Goal: Task Accomplishment & Management: Manage account settings

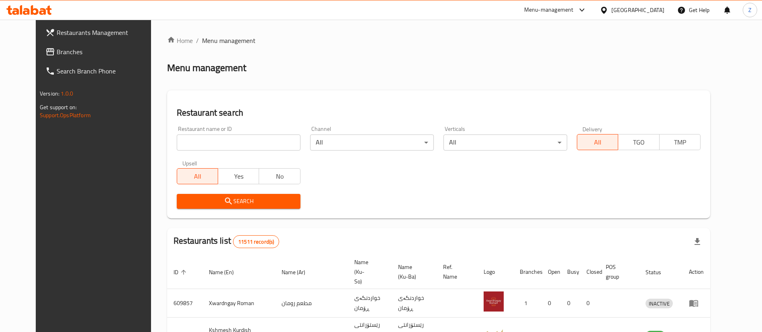
click at [177, 138] on input "search" at bounding box center [239, 143] width 124 height 16
type input "Chixter"
click button "Search" at bounding box center [239, 201] width 124 height 15
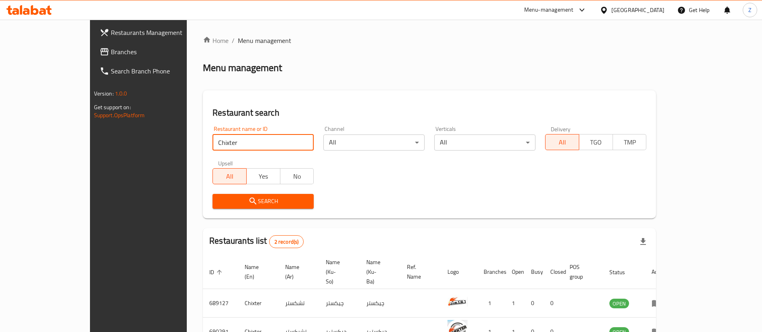
scroll to position [39, 0]
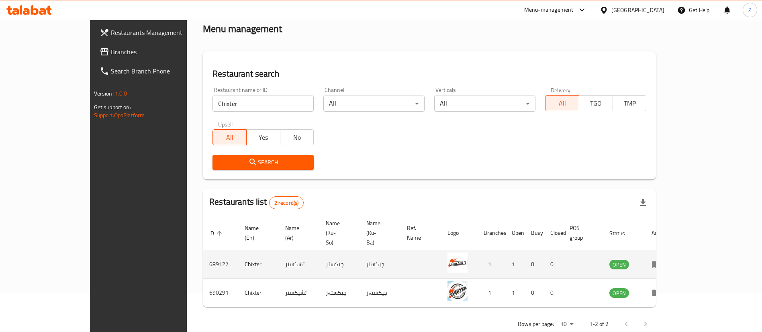
click at [661, 259] on icon "enhanced table" at bounding box center [656, 264] width 10 height 10
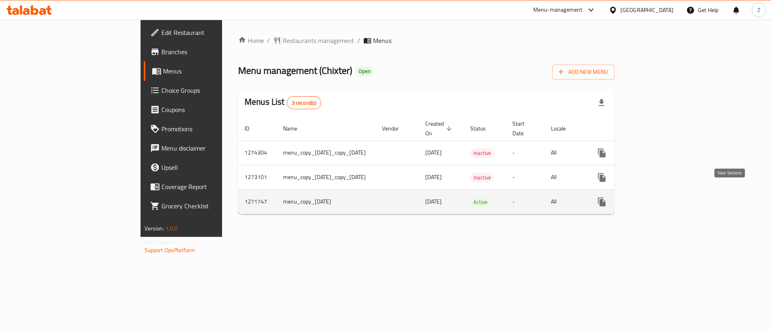
click at [670, 199] on link "enhanced table" at bounding box center [659, 201] width 19 height 19
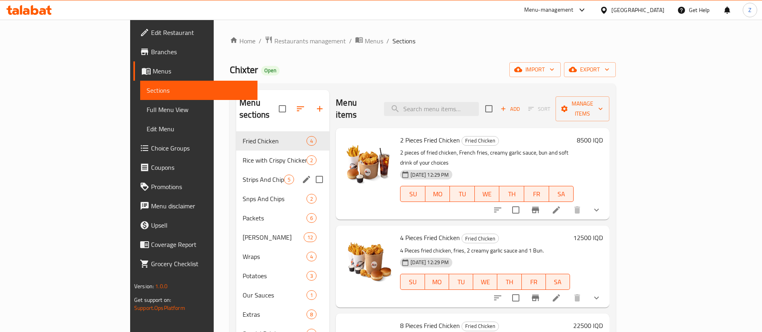
click at [236, 175] on div "Strips And Chips 5" at bounding box center [282, 179] width 93 height 19
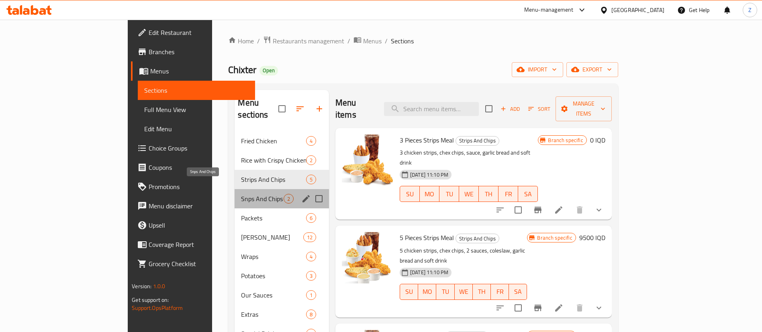
click at [241, 194] on span "Snps And Chips" at bounding box center [262, 199] width 42 height 10
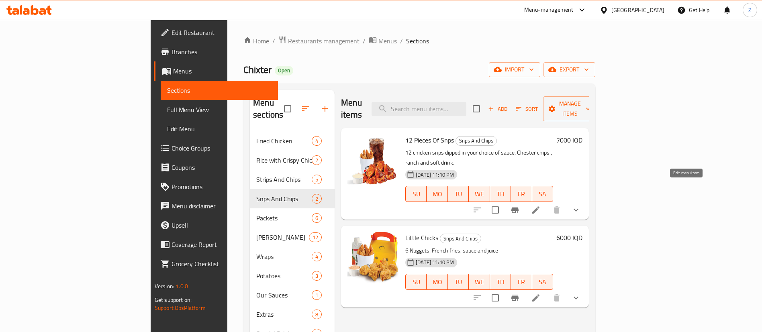
click at [539, 206] on icon at bounding box center [535, 209] width 7 height 7
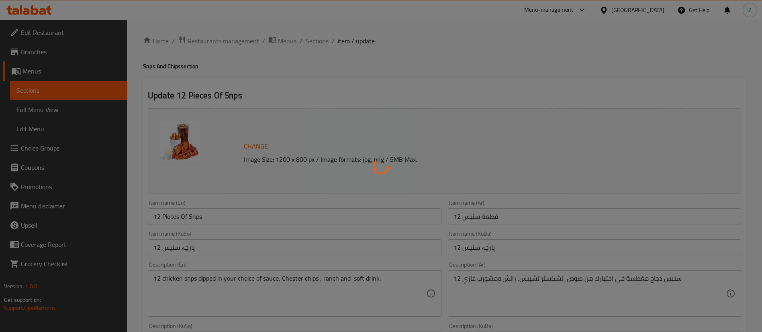
type input "إختيارك من:"
type input "هەڵبژاردنت لە:"
type input "1"
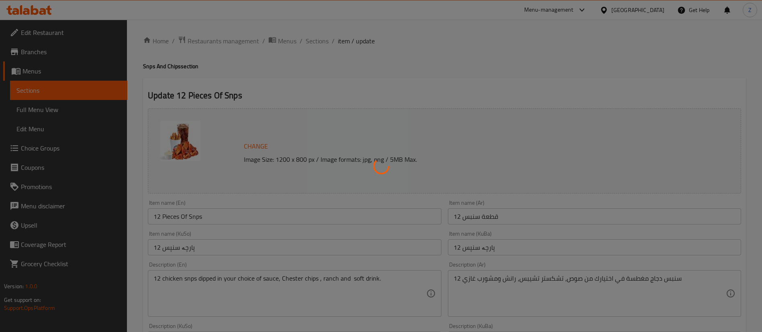
type input "إختيارك من المشروب:"
type input "هەڵبژاردنت لە خواردنەوە:"
type input "1"
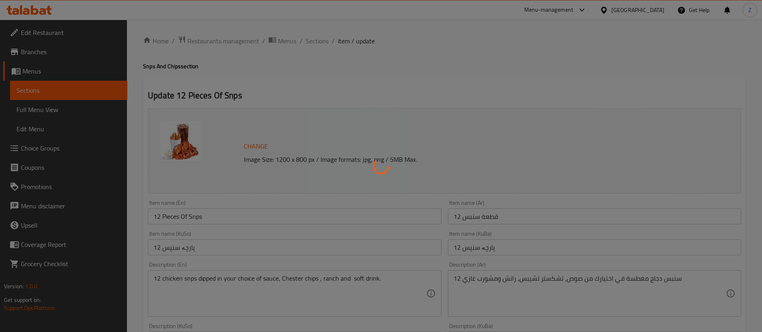
type input "إختيارك من:"
type input "هەڵبژاردنت لە:"
type input "1"
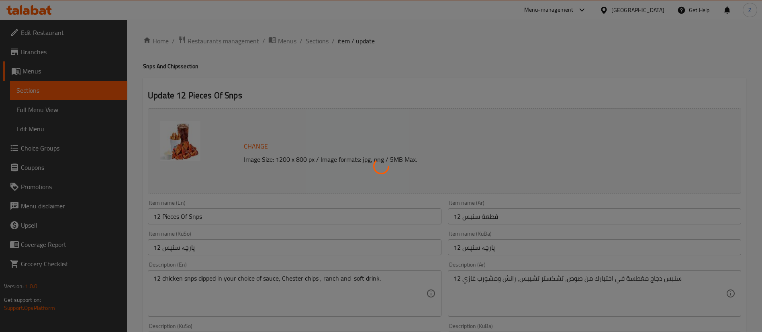
type input "إختيارك من الصوص:"
type input "هەڵبژاردنت لە ساس:"
type input "1"
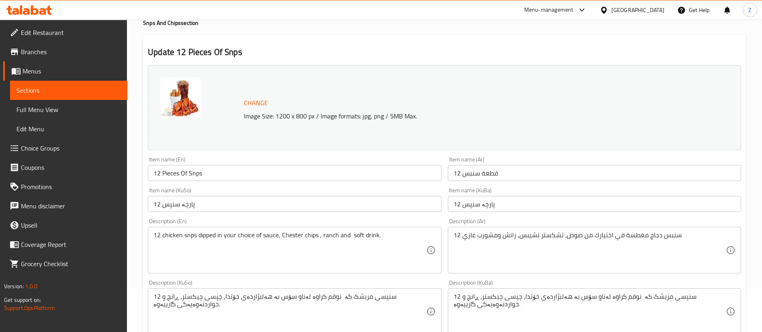
scroll to position [72, 0]
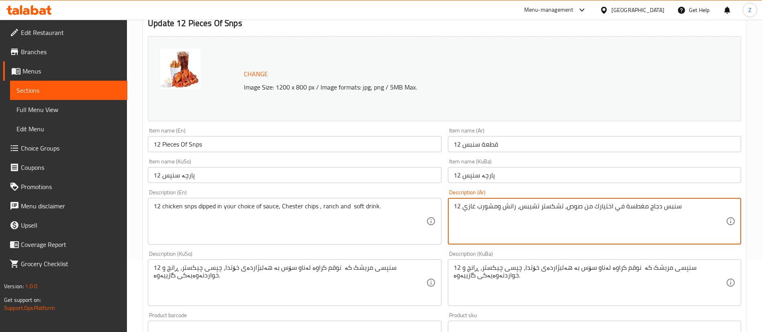
drag, startPoint x: 621, startPoint y: 207, endPoint x: 643, endPoint y: 210, distance: 23.1
drag, startPoint x: 613, startPoint y: 207, endPoint x: 620, endPoint y: 209, distance: 7.0
click at [620, 209] on textarea "12 سنبس دجاج في اختيارك من صوص، تشكستر تشيبس، رانش ومشورب غازي" at bounding box center [589, 221] width 272 height 38
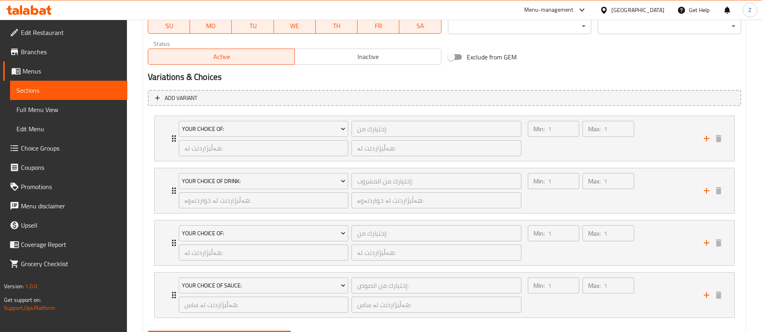
scroll to position [529, 0]
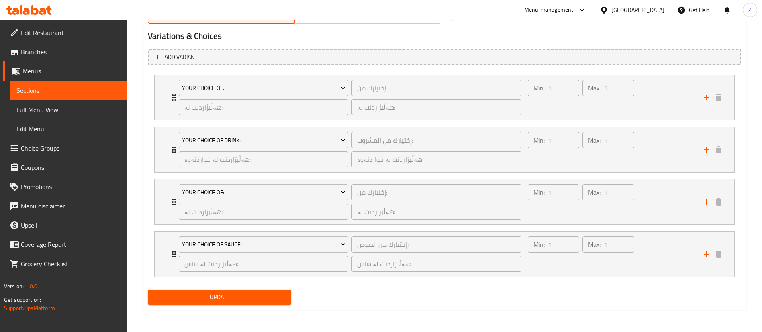
type textarea "12 سنبس دجاج مع اختيارك من صوص، تشكستر تشيبس، رانش ومشورب غازي"
click at [216, 288] on div "Update" at bounding box center [220, 297] width 150 height 21
click at [204, 298] on span "Update" at bounding box center [219, 297] width 131 height 10
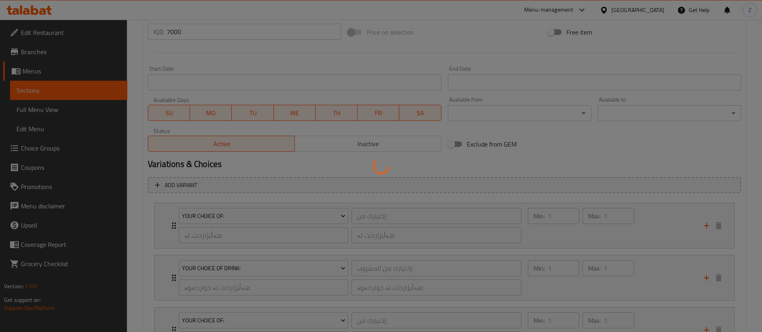
scroll to position [397, 0]
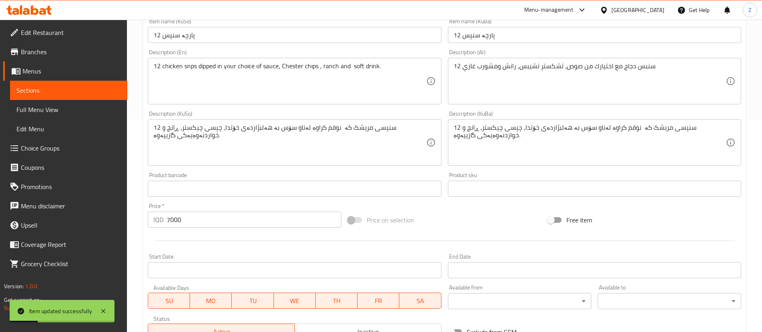
click at [22, 88] on span "Sections" at bounding box center [68, 91] width 104 height 10
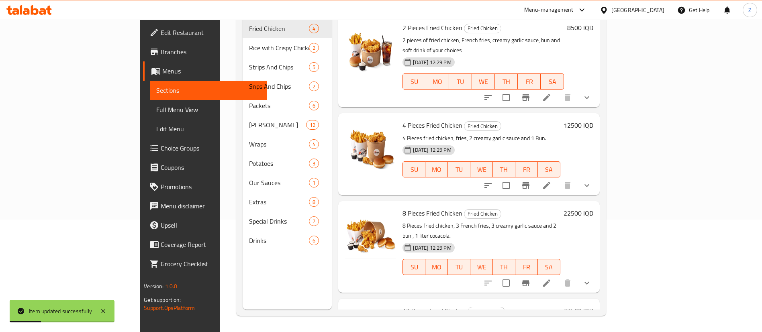
scroll to position [112, 0]
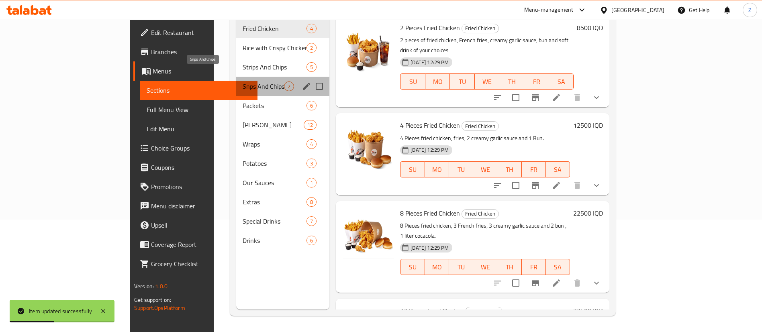
click at [243, 82] on span "Snps And Chips" at bounding box center [263, 87] width 41 height 10
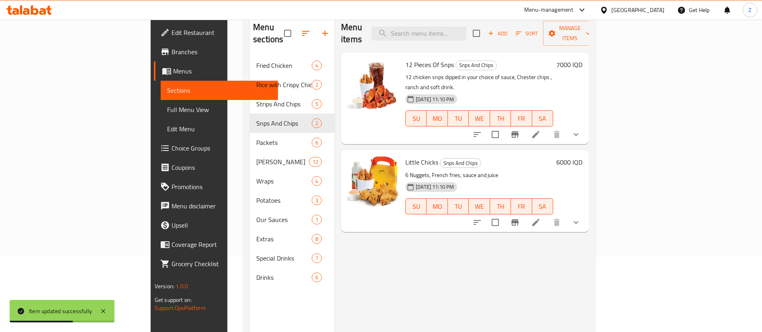
scroll to position [75, 0]
click at [547, 216] on li at bounding box center [536, 223] width 22 height 14
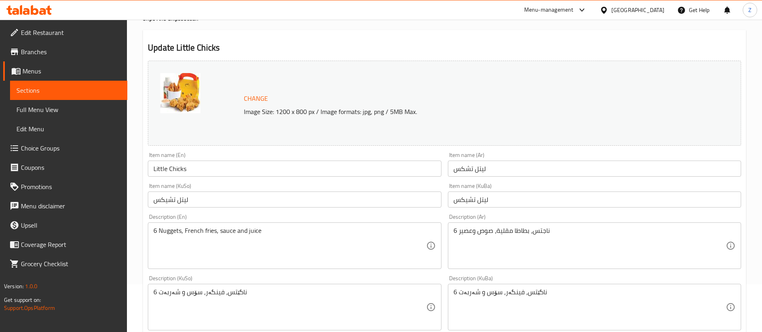
scroll to position [48, 0]
click at [46, 96] on link "Sections" at bounding box center [68, 90] width 117 height 19
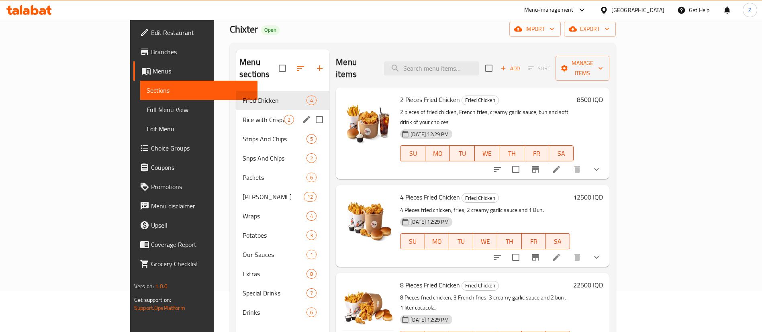
scroll to position [39, 0]
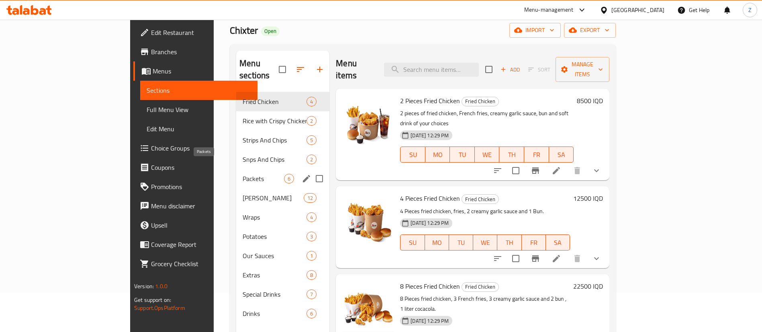
click at [243, 174] on span "Packets" at bounding box center [263, 179] width 41 height 10
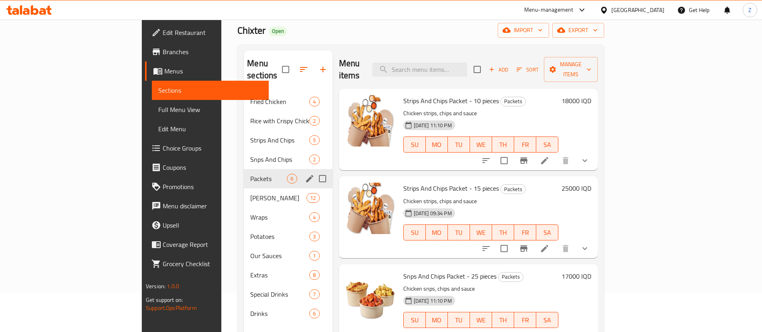
click at [244, 188] on div "Chucks Zilla 12" at bounding box center [288, 197] width 88 height 19
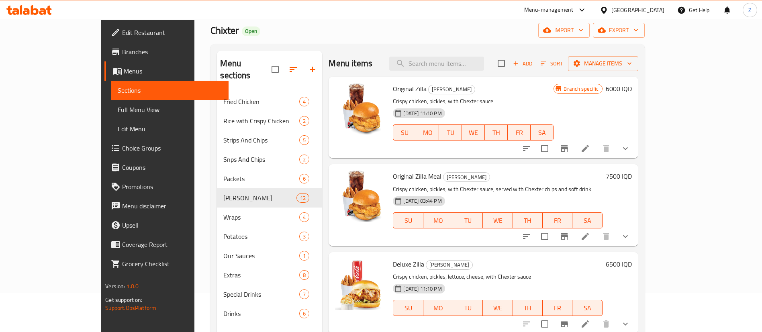
drag, startPoint x: 338, startPoint y: 119, endPoint x: 477, endPoint y: -67, distance: 232.2
click at [341, 98] on icon "upload picture" at bounding box center [346, 95] width 10 height 10
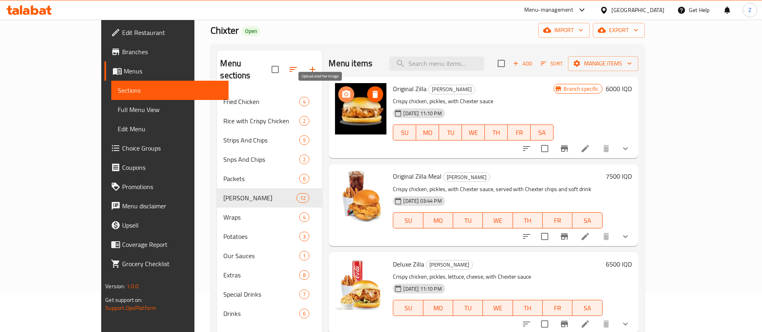
click at [342, 92] on icon "upload picture" at bounding box center [346, 93] width 8 height 7
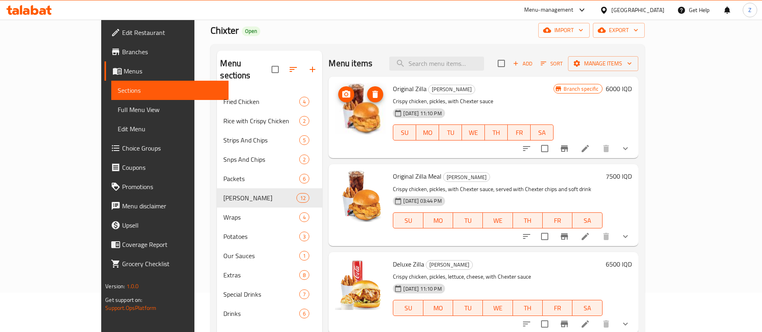
click at [338, 93] on span "upload picture" at bounding box center [346, 95] width 16 height 10
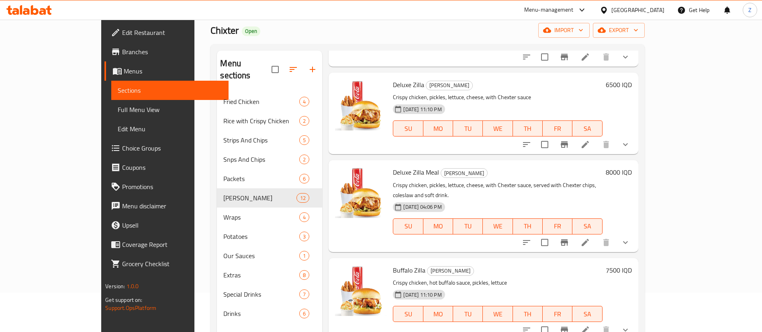
scroll to position [114, 0]
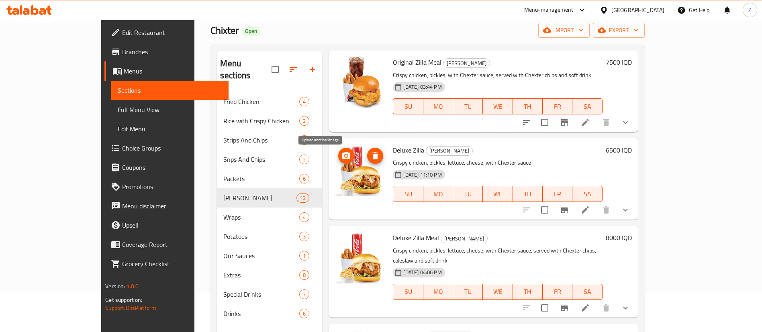
click at [342, 158] on icon "upload picture" at bounding box center [346, 155] width 8 height 7
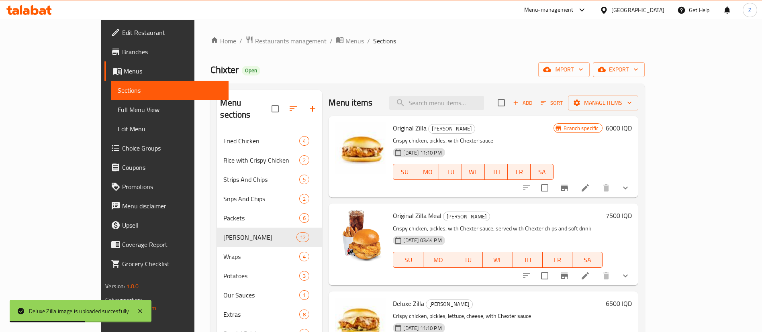
scroll to position [159, 0]
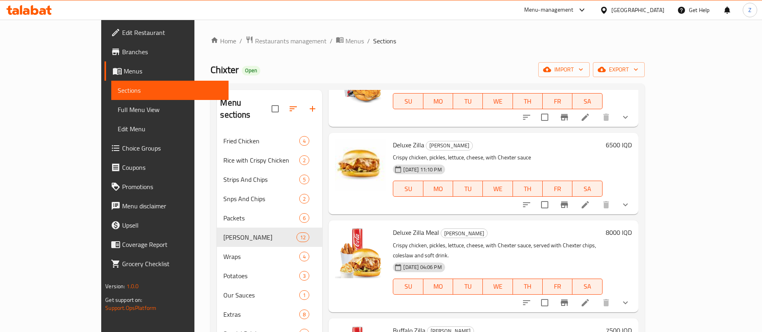
drag, startPoint x: 365, startPoint y: 158, endPoint x: 390, endPoint y: 90, distance: 71.8
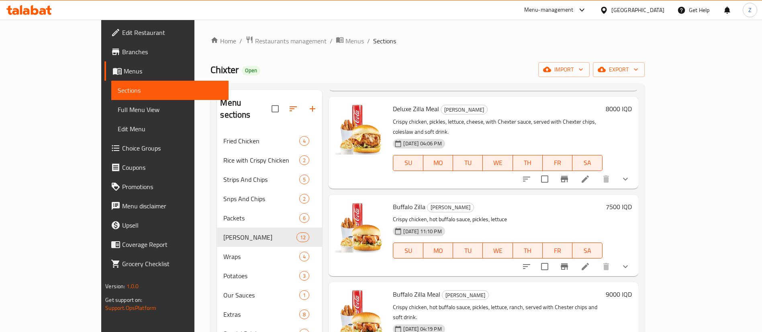
scroll to position [285, 0]
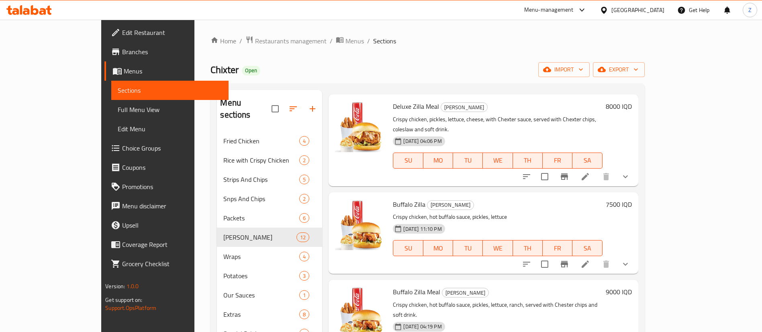
click at [393, 198] on span "Buffalo Zilla" at bounding box center [409, 204] width 33 height 12
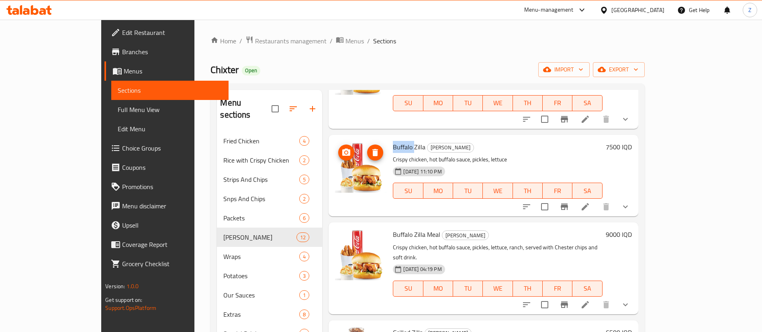
click at [345, 151] on circle "upload picture" at bounding box center [346, 152] width 2 height 2
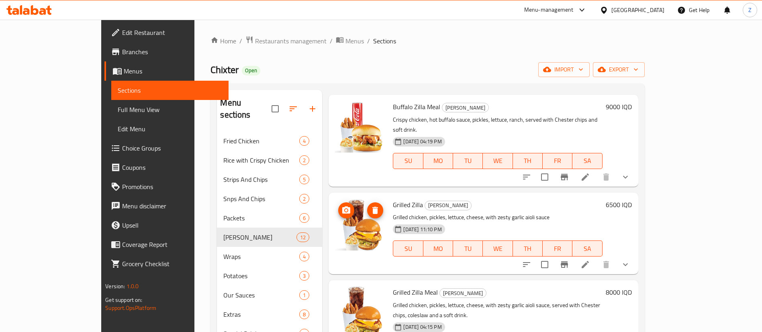
scroll to position [470, 0]
click at [342, 206] on icon "upload picture" at bounding box center [346, 209] width 8 height 7
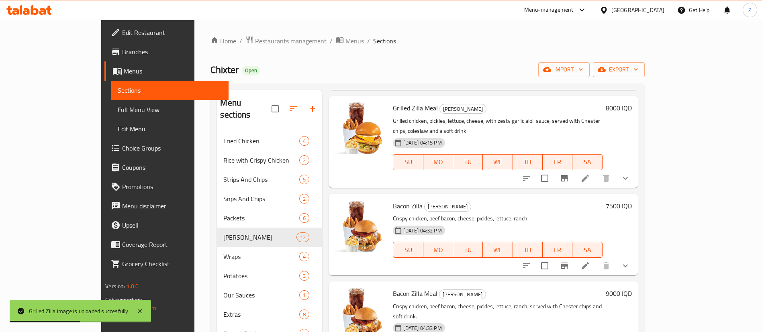
scroll to position [660, 0]
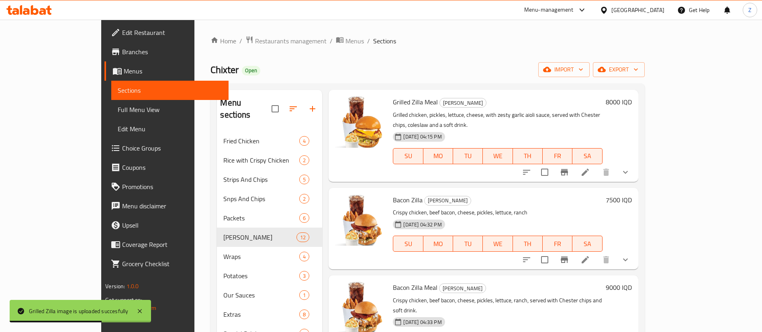
click at [393, 194] on span "Bacon Zilla" at bounding box center [408, 200] width 30 height 12
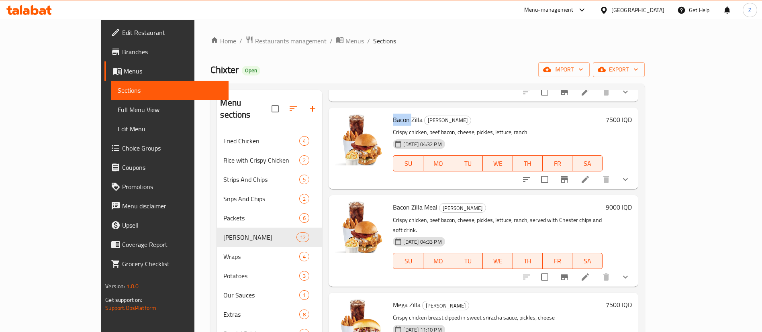
scroll to position [25, 0]
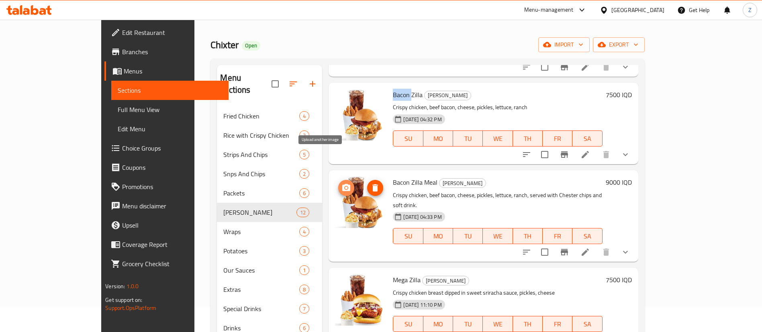
click at [341, 183] on icon "upload picture" at bounding box center [346, 188] width 10 height 10
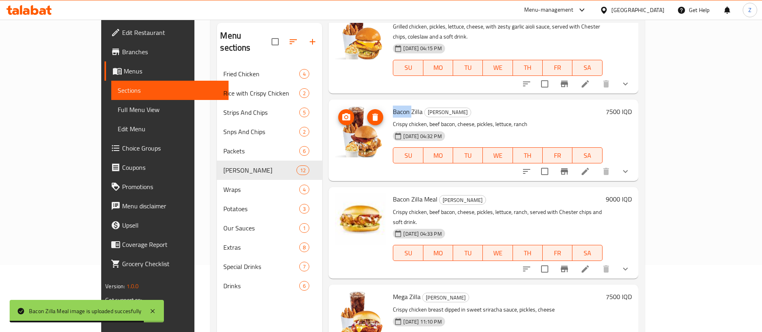
scroll to position [641, 0]
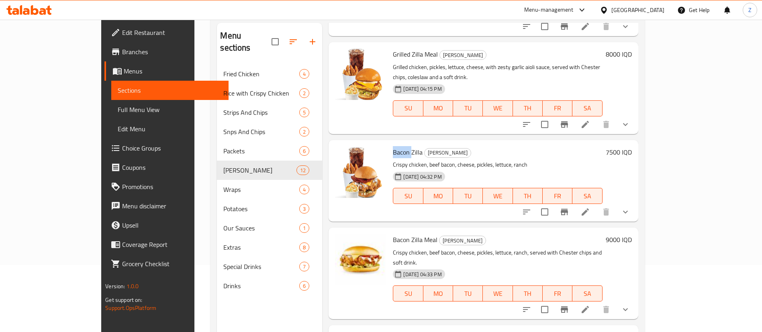
drag, startPoint x: 345, startPoint y: 155, endPoint x: 331, endPoint y: -50, distance: 205.3
drag, startPoint x: 331, startPoint y: -50, endPoint x: 309, endPoint y: 163, distance: 214.0
click at [332, 163] on div at bounding box center [361, 180] width 58 height 75
click at [342, 241] on icon "upload picture" at bounding box center [346, 244] width 8 height 7
click at [341, 153] on icon "upload picture" at bounding box center [346, 158] width 10 height 10
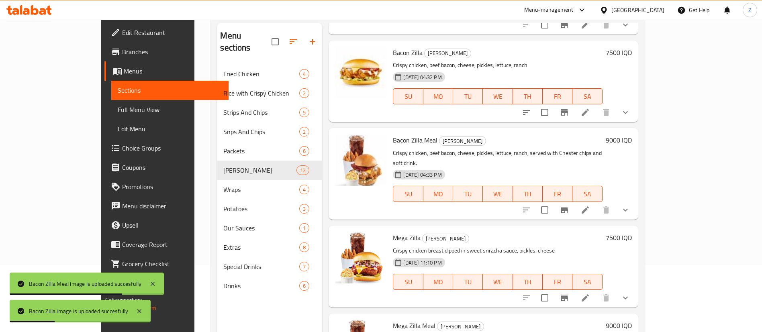
scroll to position [112, 0]
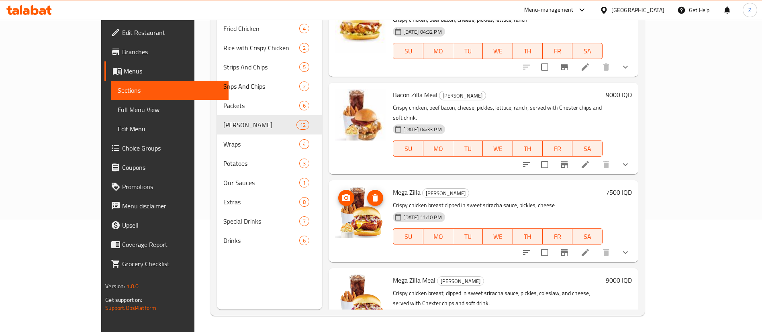
click at [342, 194] on icon "upload picture" at bounding box center [346, 197] width 8 height 7
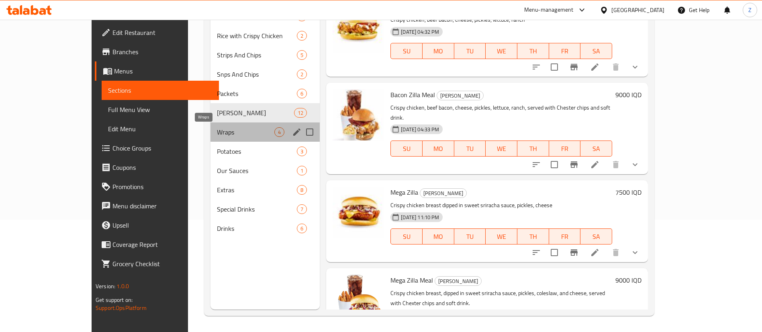
click at [217, 127] on span "Wraps" at bounding box center [245, 132] width 57 height 10
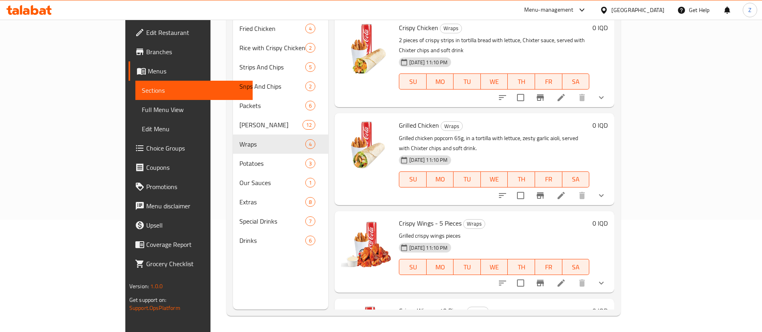
scroll to position [39, 0]
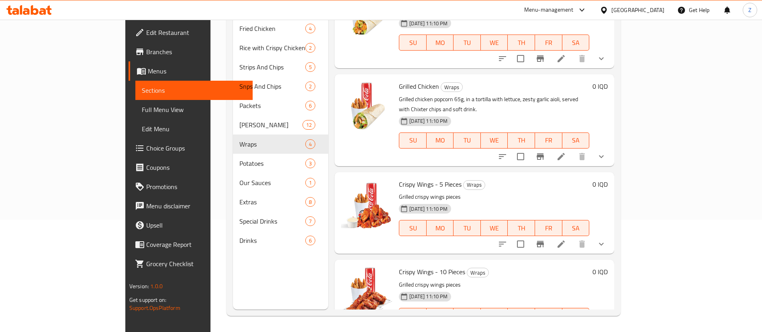
click at [572, 325] on li at bounding box center [561, 332] width 22 height 14
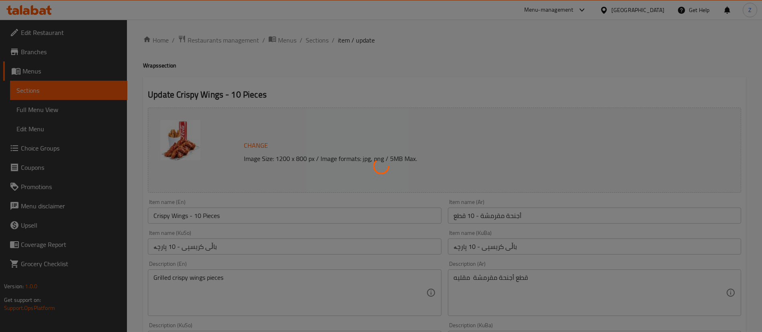
type input "إختيارك من الصوص:"
type input "هەڵبژاردنت لە ساس:"
type input "1"
type input "2"
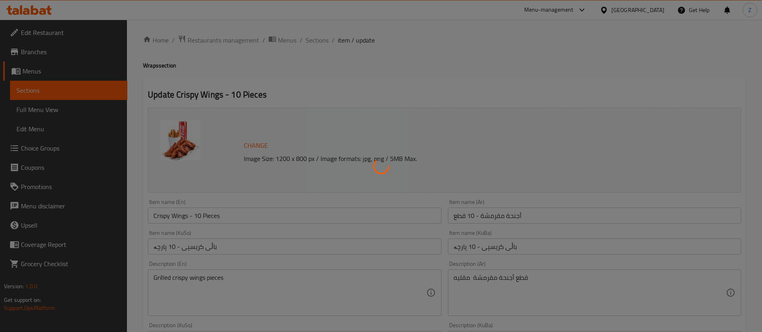
type input "إختيارك من:"
type input "هەڵبژاردنت لە:"
type input "1"
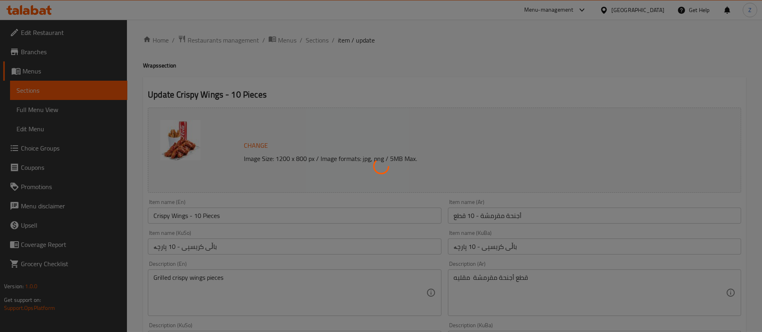
type input "إختيارك من الصوص:"
type input "هەڵبژاردنت لە ساس:"
type input "1"
type input "2"
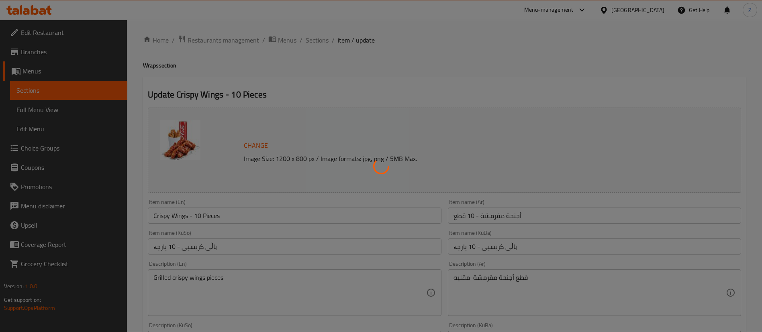
type input "إختيارك من المشروب:"
type input "هەڵبژاردنت لە خواردنەوە:"
type input "1"
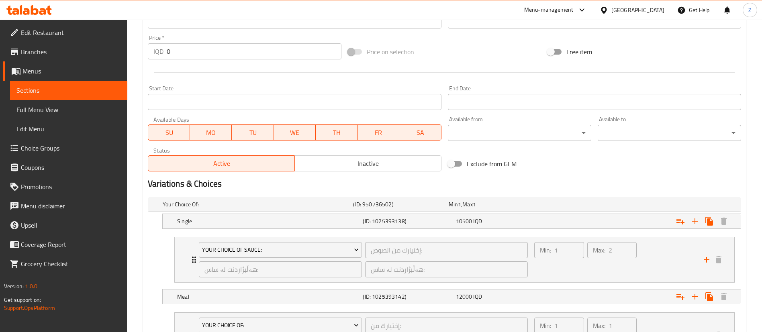
scroll to position [566, 0]
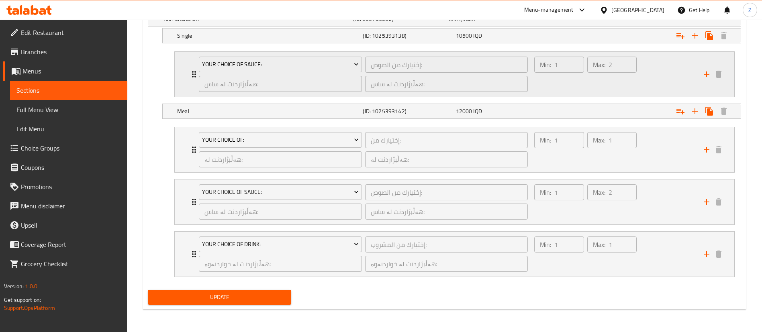
click at [191, 69] on icon "Expand" at bounding box center [194, 74] width 10 height 10
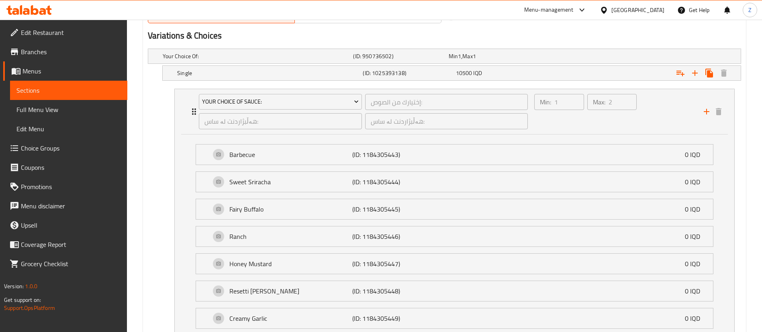
scroll to position [522, 0]
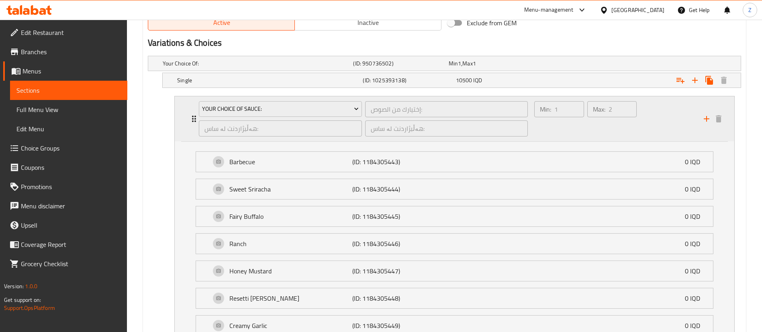
click at [193, 122] on icon "Expand" at bounding box center [194, 119] width 10 height 10
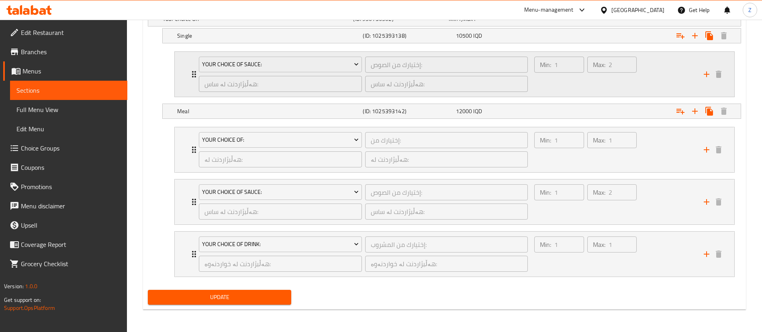
scroll to position [535, 0]
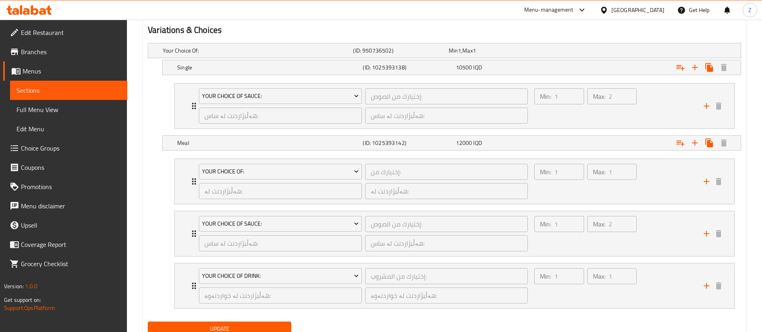
click at [24, 88] on span "Sections" at bounding box center [68, 91] width 104 height 10
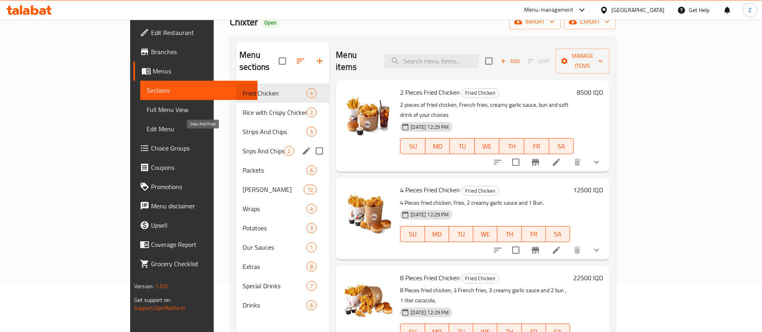
scroll to position [47, 0]
click at [243, 147] on span "Snps And Chips" at bounding box center [263, 152] width 41 height 10
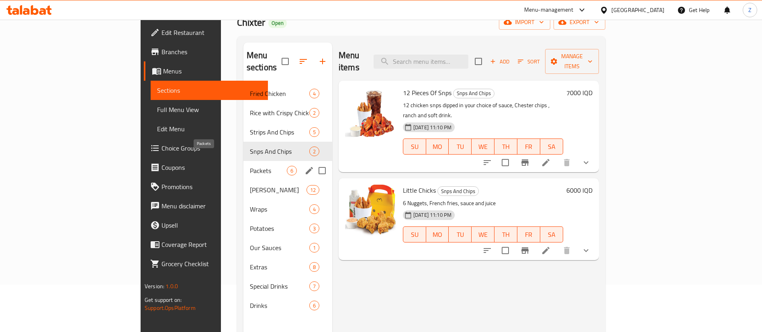
click at [250, 166] on span "Packets" at bounding box center [268, 171] width 37 height 10
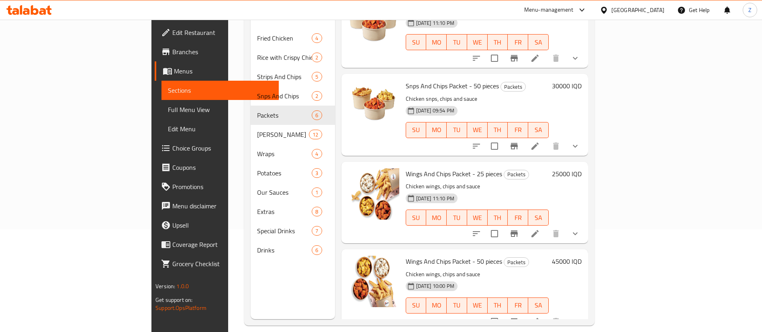
scroll to position [103, 0]
click at [546, 226] on li at bounding box center [535, 233] width 22 height 14
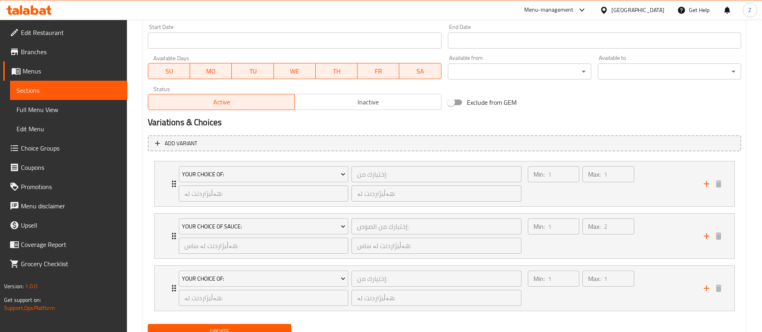
scroll to position [476, 0]
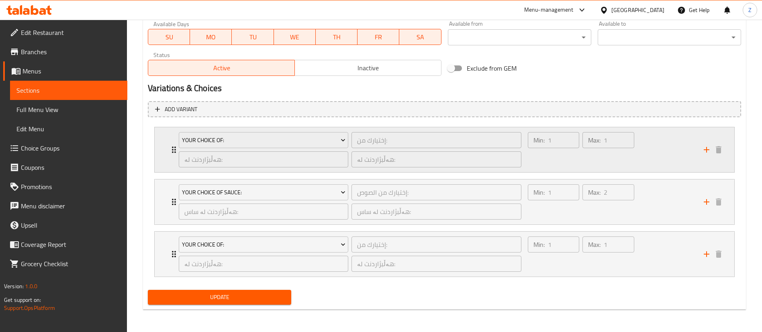
click at [170, 154] on icon "Expand" at bounding box center [174, 150] width 10 height 10
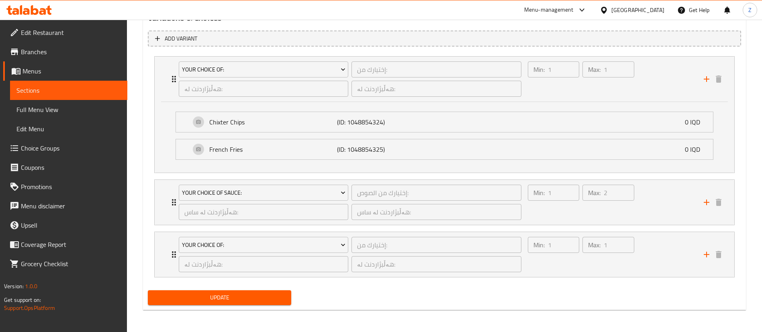
scroll to position [547, 0]
click at [173, 202] on icon "Expand" at bounding box center [174, 202] width 4 height 6
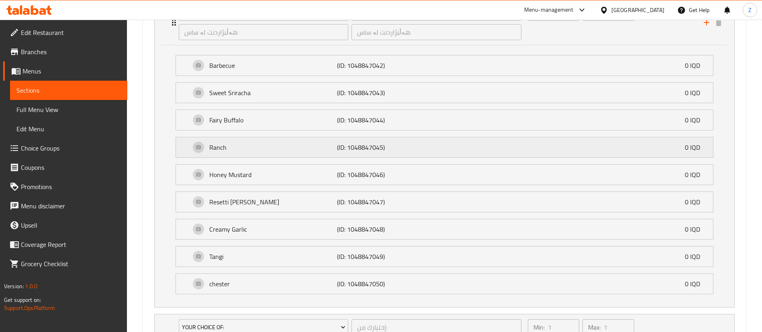
scroll to position [732, 0]
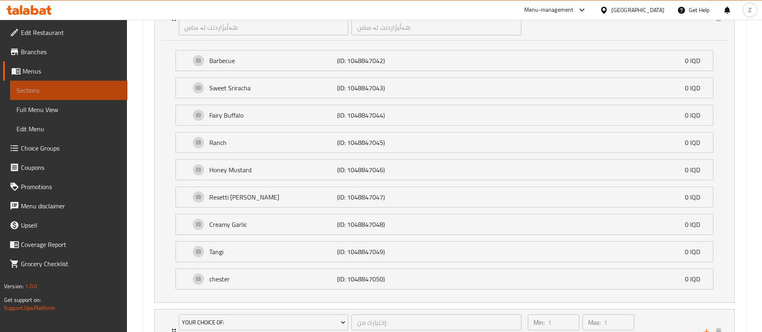
click at [62, 86] on span "Sections" at bounding box center [68, 91] width 104 height 10
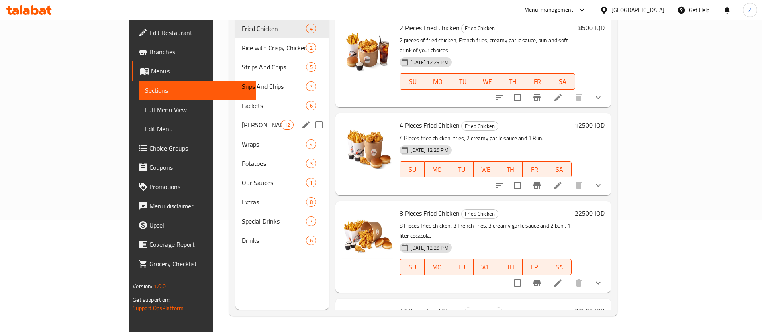
scroll to position [96, 0]
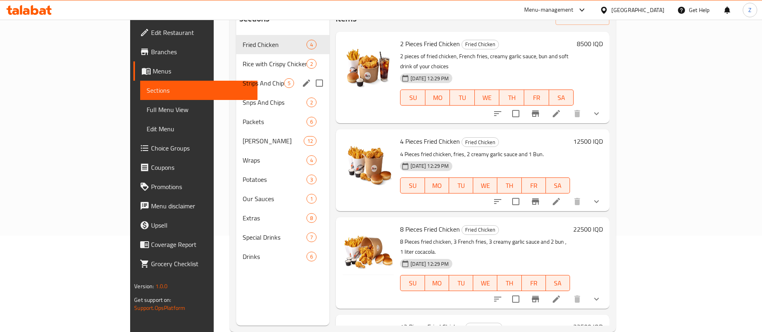
click at [236, 77] on div "Strips And Chips 5" at bounding box center [282, 82] width 93 height 19
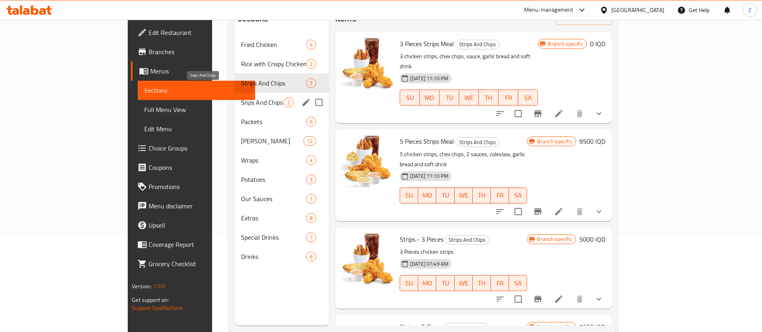
click at [241, 98] on span "Snps And Chips" at bounding box center [262, 103] width 42 height 10
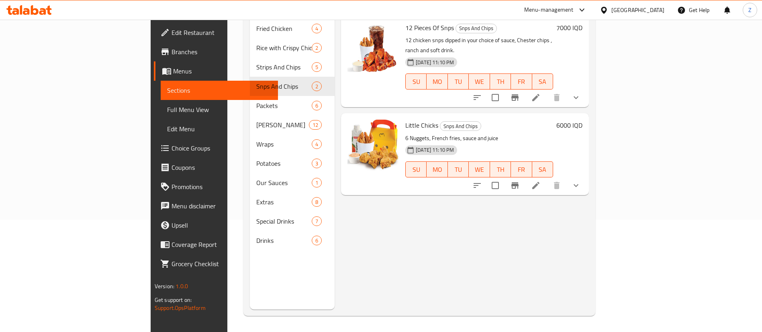
scroll to position [50, 0]
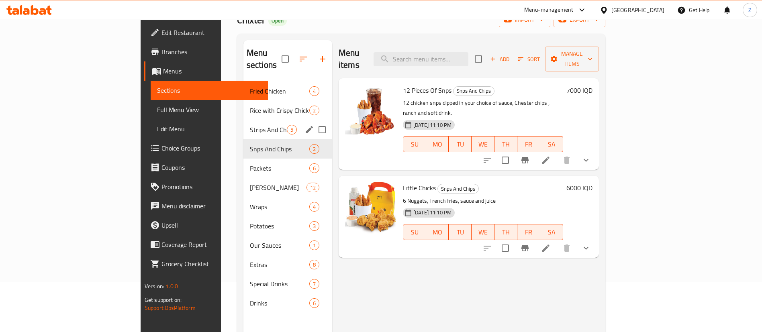
click at [250, 125] on span "Strips And Chips" at bounding box center [268, 130] width 37 height 10
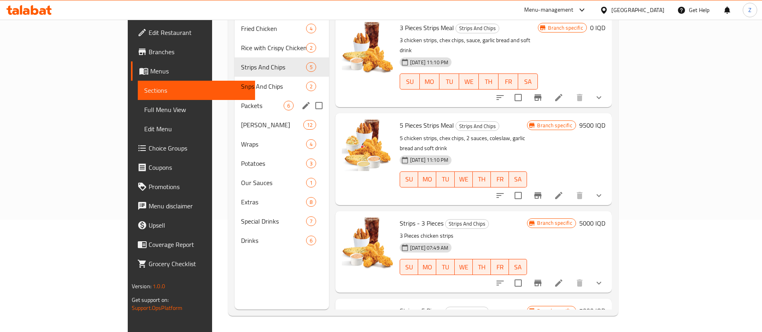
click at [235, 99] on div "Packets 6" at bounding box center [282, 105] width 94 height 19
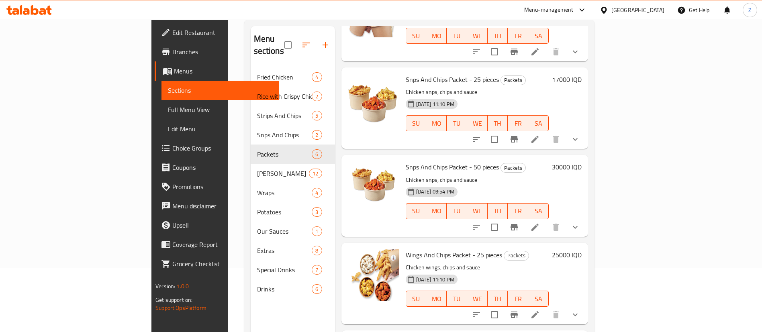
scroll to position [124, 0]
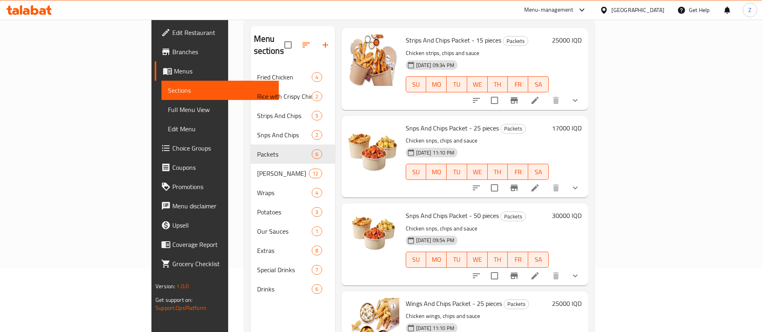
click at [539, 184] on icon at bounding box center [534, 187] width 7 height 7
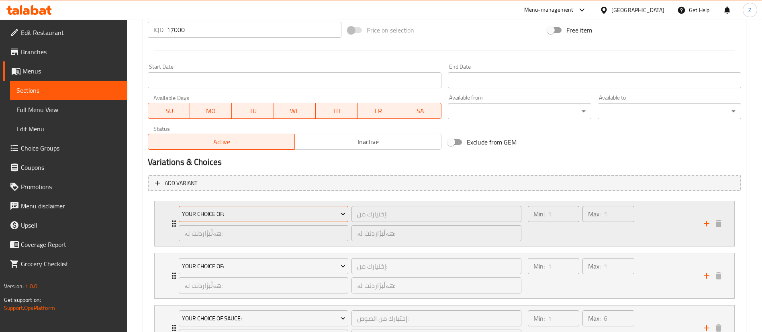
scroll to position [476, 0]
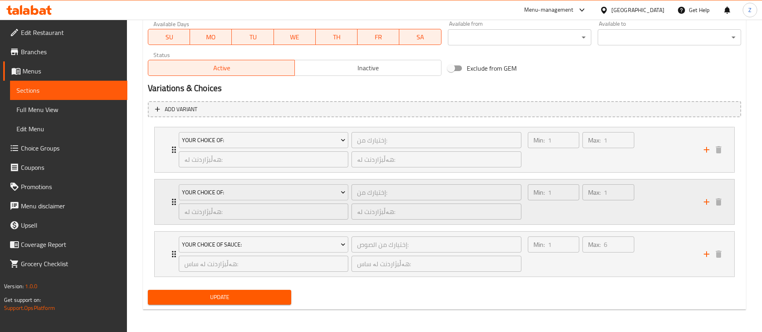
click at [172, 200] on icon "Expand" at bounding box center [174, 202] width 10 height 10
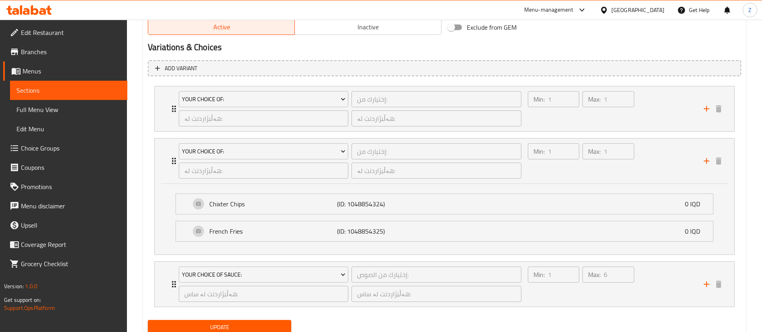
scroll to position [547, 0]
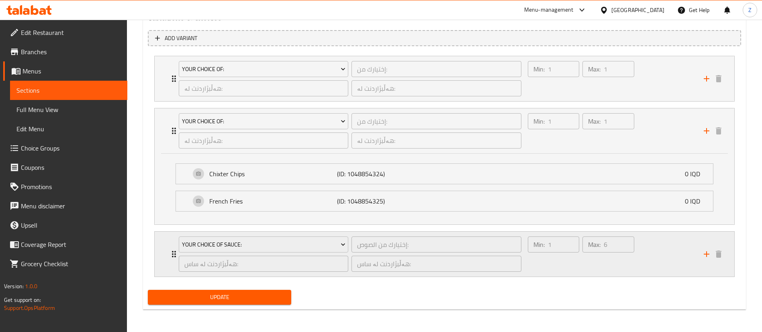
click at [169, 254] on div "Your Choice Of Sauce: إختيارك من الصوص: ​ هەڵبژاردنت لە ساس: ​ هەڵبژاردنت لە سا…" at bounding box center [445, 254] width 580 height 45
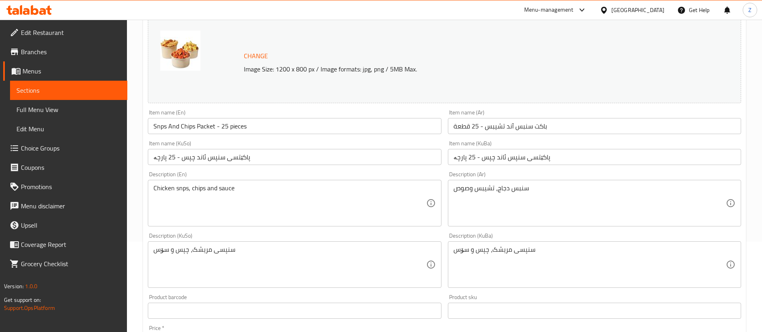
scroll to position [0, 0]
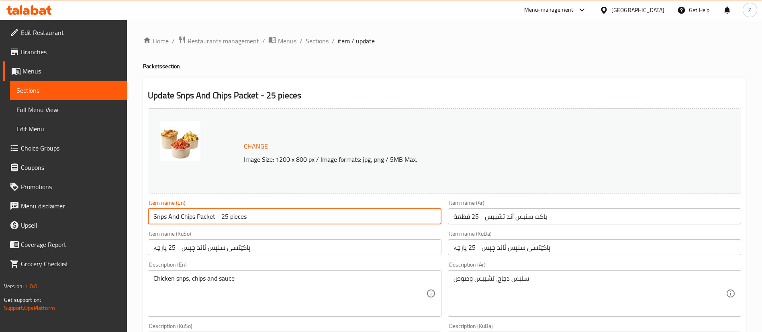
drag, startPoint x: 268, startPoint y: 214, endPoint x: 149, endPoint y: 215, distance: 118.9
click at [149, 215] on input "Snps And Chips Packet - 25 pieces" at bounding box center [294, 216] width 293 height 16
click at [45, 88] on span "Sections" at bounding box center [68, 91] width 104 height 10
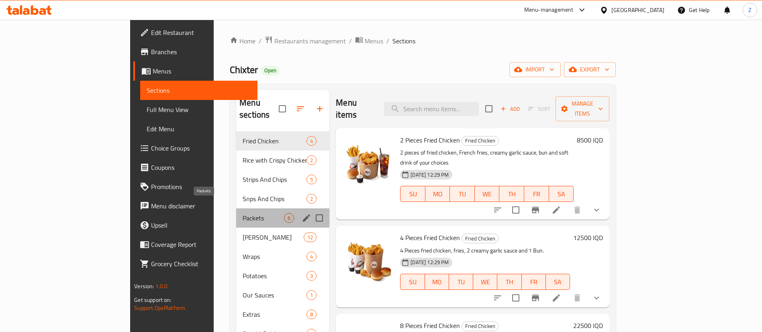
click at [243, 213] on span "Packets" at bounding box center [263, 218] width 41 height 10
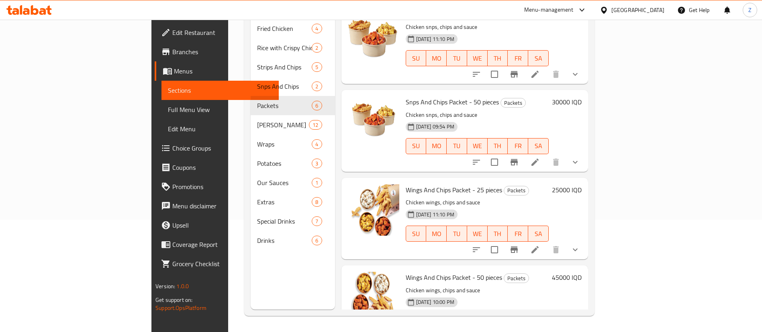
scroll to position [190, 0]
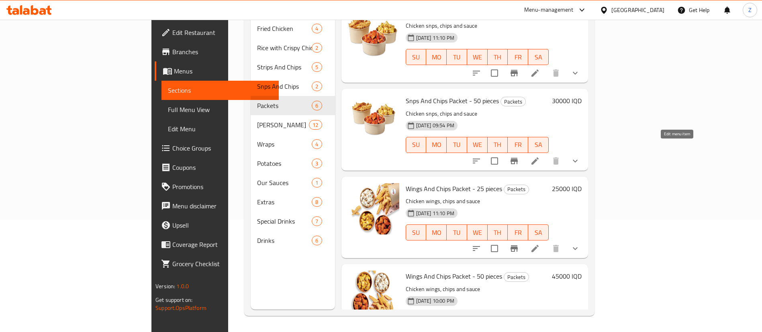
click at [539, 157] on icon at bounding box center [534, 160] width 7 height 7
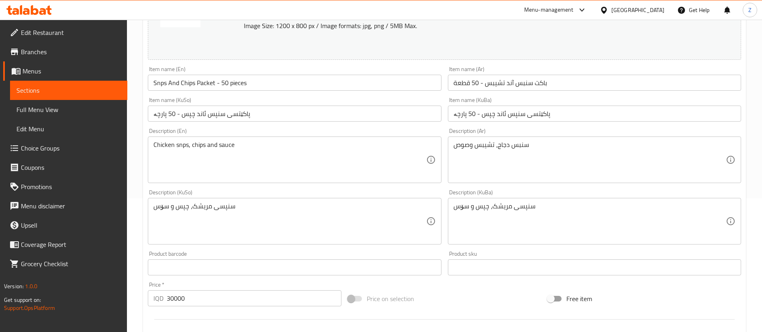
scroll to position [476, 0]
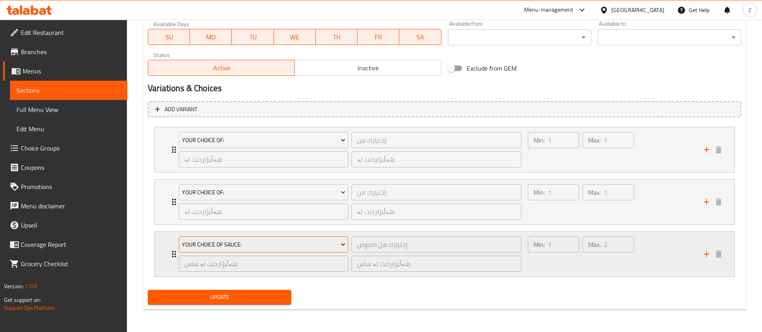
click at [210, 245] on span "Your Choice Of Sauce:" at bounding box center [263, 245] width 163 height 10
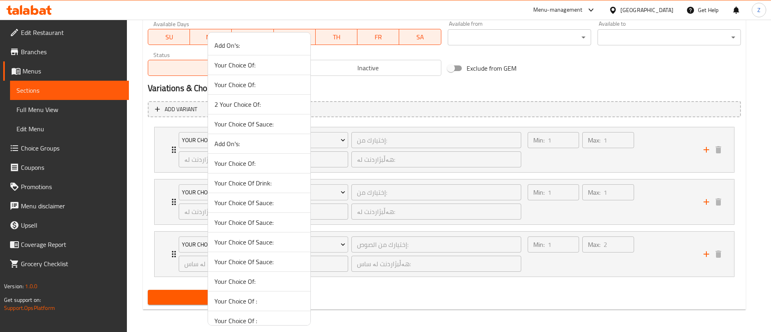
click at [353, 243] on div at bounding box center [385, 166] width 771 height 332
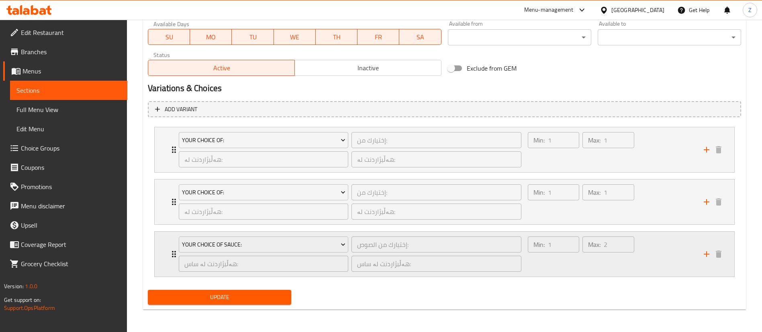
click at [166, 256] on div "Your Choice Of Sauce: إختيارك من الصوص: ​ هەڵبژاردنت لە ساس: ​ هەڵبژاردنت لە سا…" at bounding box center [445, 254] width 580 height 45
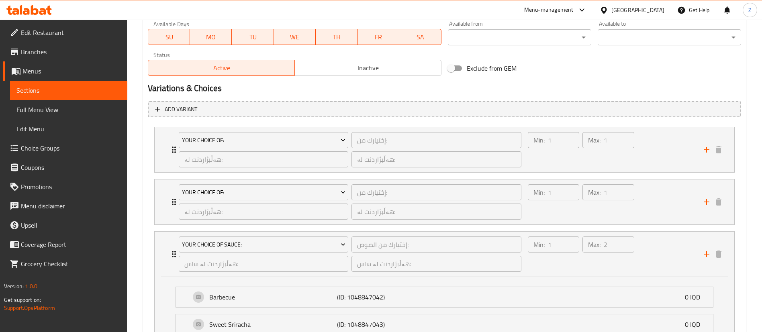
scroll to position [553, 0]
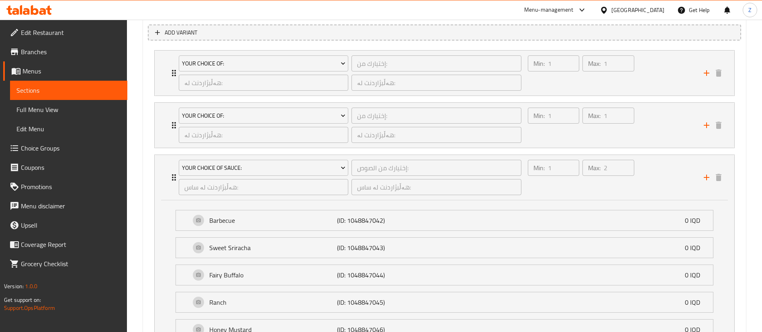
click at [51, 86] on span "Sections" at bounding box center [68, 91] width 104 height 10
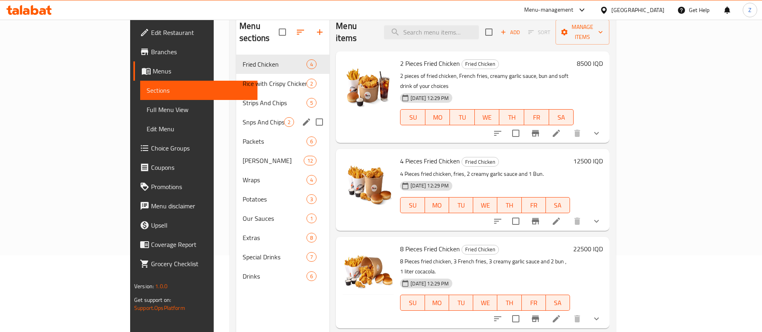
scroll to position [33, 0]
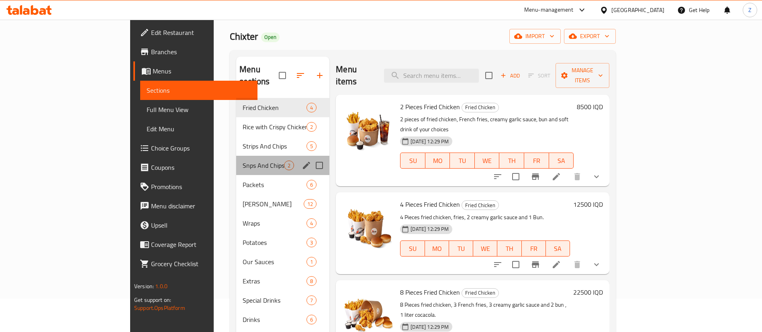
click at [236, 156] on div "Snps And Chips 2" at bounding box center [282, 165] width 93 height 19
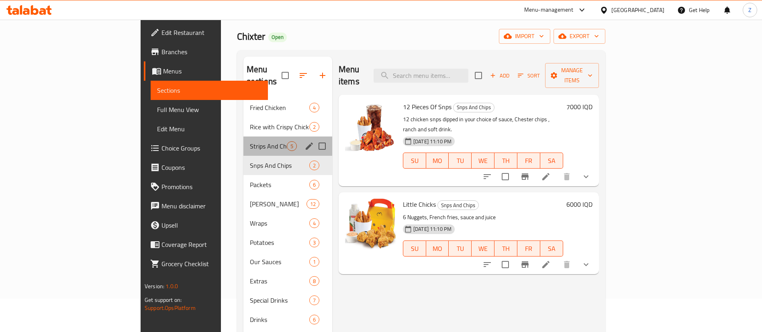
click at [243, 142] on div "Strips And Chips 5" at bounding box center [287, 146] width 89 height 19
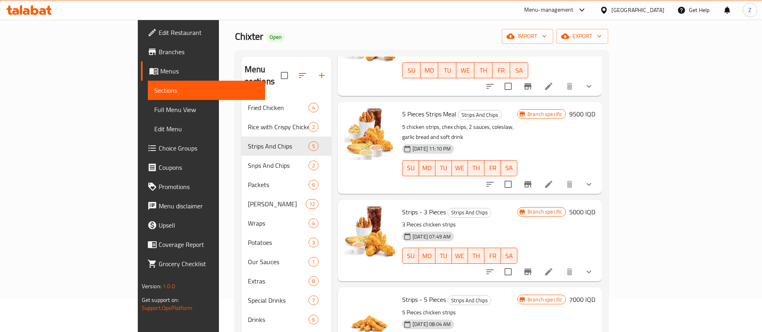
scroll to position [127, 0]
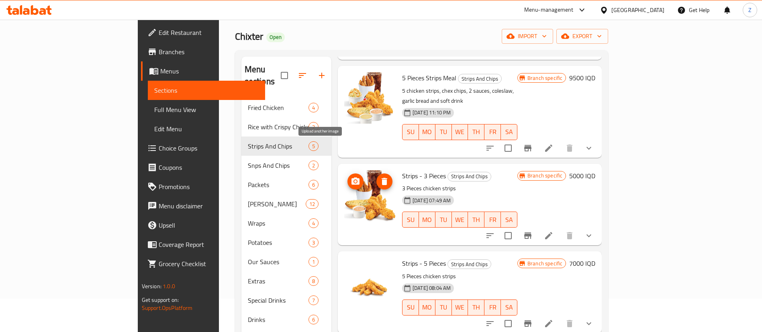
click at [347, 174] on button "upload picture" at bounding box center [355, 182] width 16 height 16
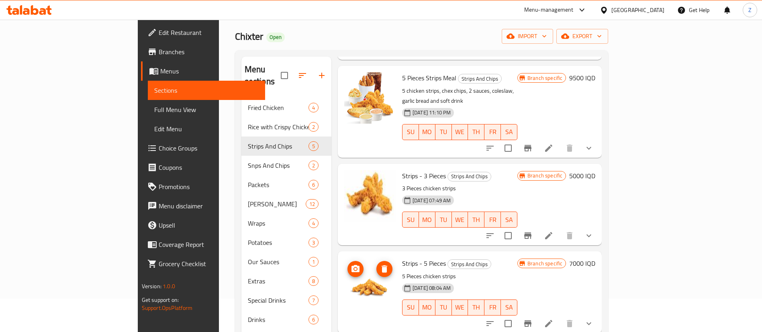
scroll to position [104, 0]
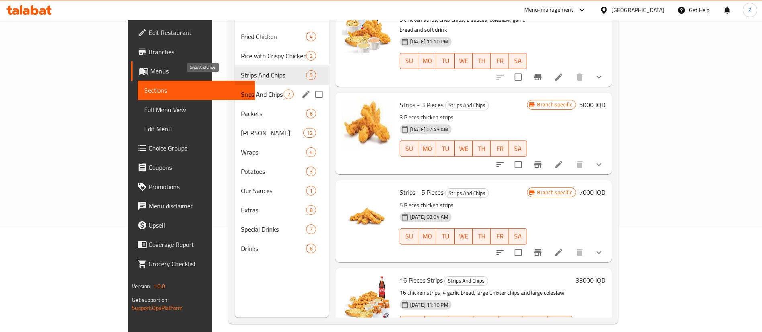
click at [241, 90] on span "Snps And Chips" at bounding box center [262, 95] width 42 height 10
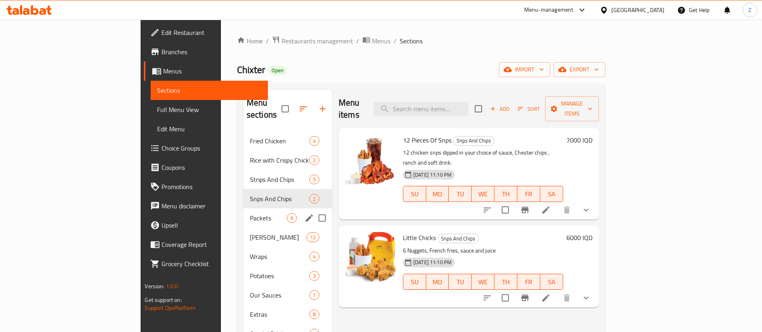
click at [243, 212] on div "Packets 6" at bounding box center [287, 217] width 89 height 19
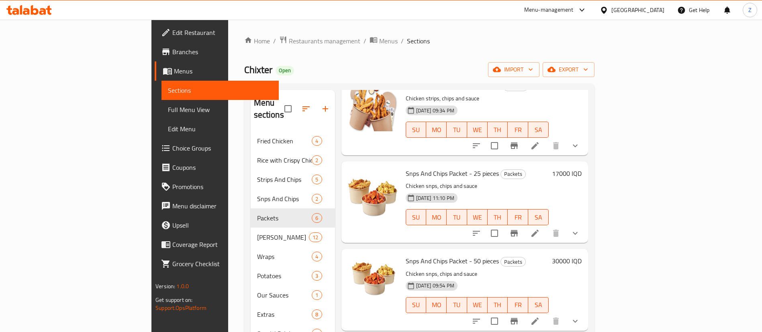
scroll to position [147, 0]
